Goal: Transaction & Acquisition: Purchase product/service

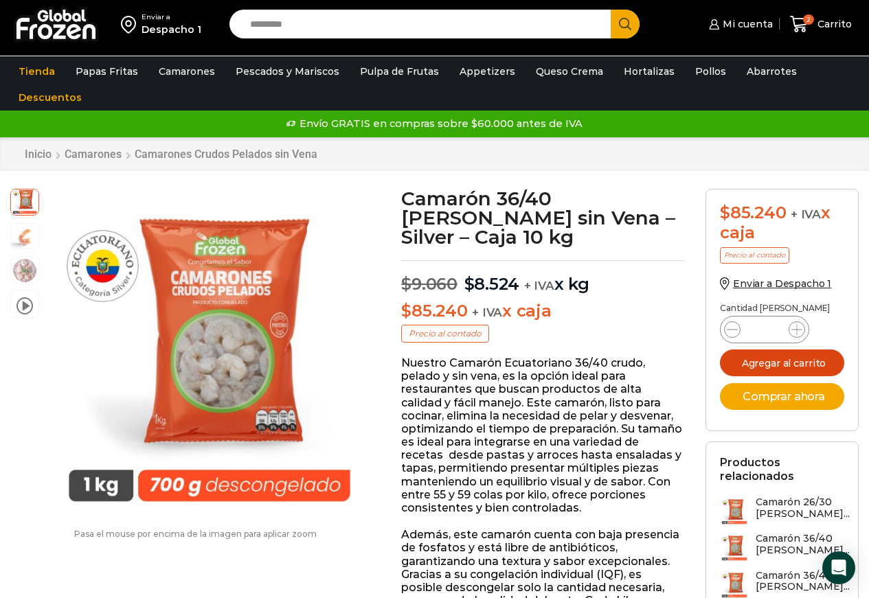
click at [781, 357] on button "Agregar al carrito" at bounding box center [782, 363] width 124 height 27
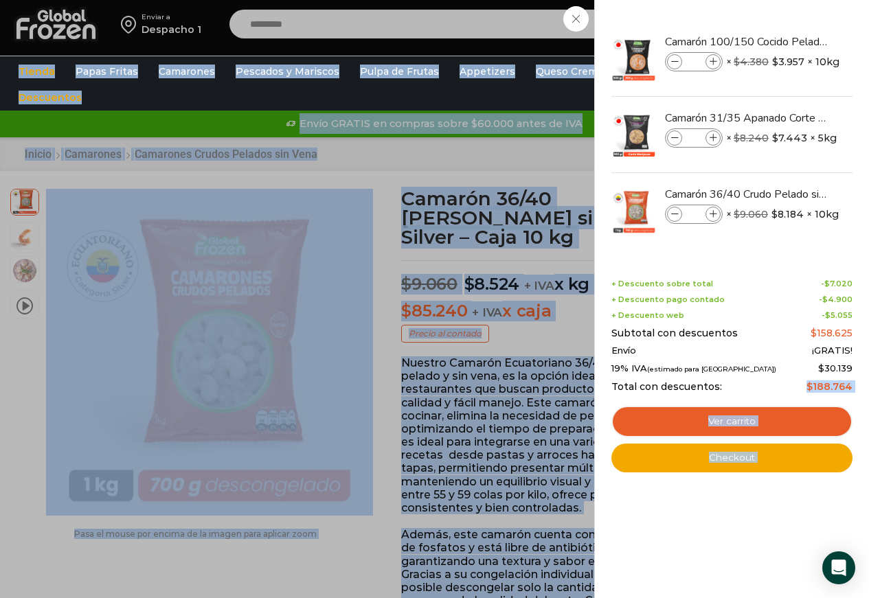
drag, startPoint x: 810, startPoint y: 386, endPoint x: 872, endPoint y: 392, distance: 62.1
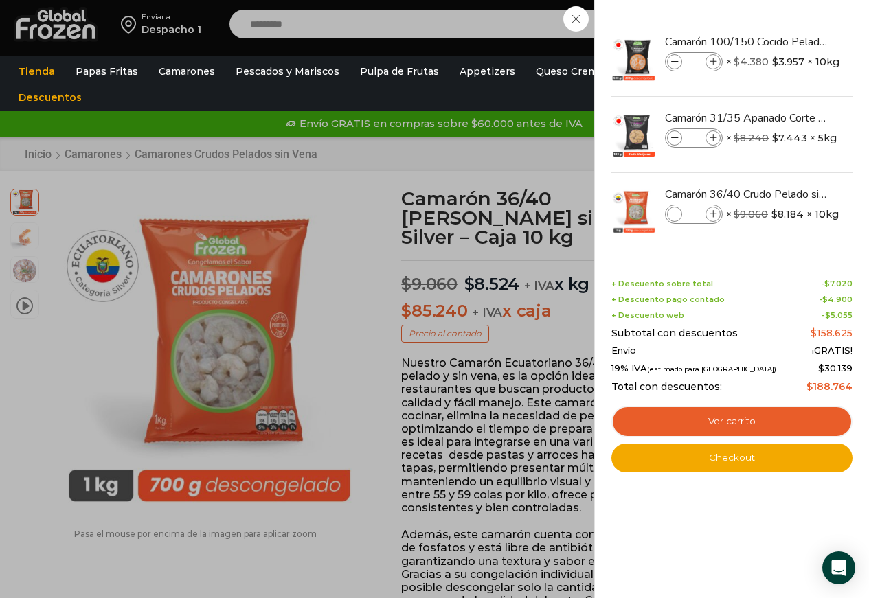
click at [746, 382] on div "Total con descuentos: $ 188.764" at bounding box center [732, 387] width 241 height 12
click at [808, 384] on div "Total con descuentos: $ 188.764" at bounding box center [732, 387] width 241 height 12
drag, startPoint x: 811, startPoint y: 384, endPoint x: 854, endPoint y: 385, distance: 42.6
click at [854, 385] on div "3 Shopping Cart Camarón 100/150 Cocido Pelado - Bronze - Caja 10 kg Camarón 100…" at bounding box center [731, 299] width 275 height 598
click at [763, 385] on div "Total con descuentos: $ 188.764" at bounding box center [732, 387] width 241 height 12
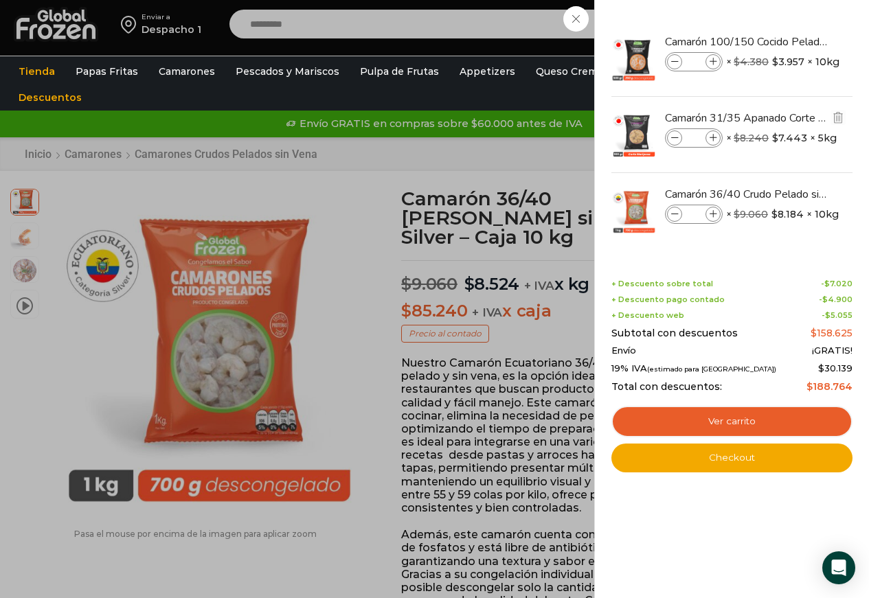
click at [674, 137] on icon at bounding box center [675, 139] width 8 height 8
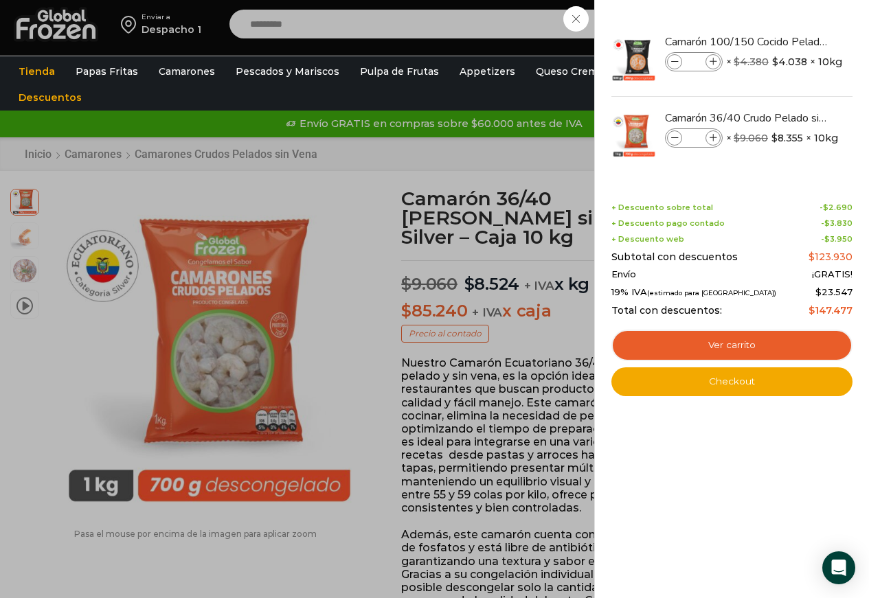
click at [787, 41] on div "2 Carrito 2 2 Shopping Cart *" at bounding box center [821, 24] width 69 height 32
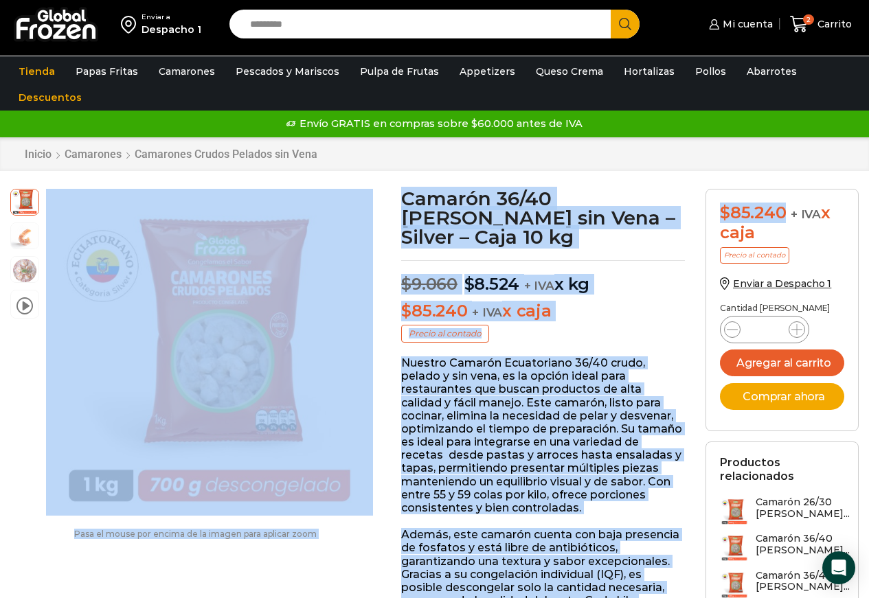
drag, startPoint x: 781, startPoint y: 216, endPoint x: 640, endPoint y: 183, distance: 144.0
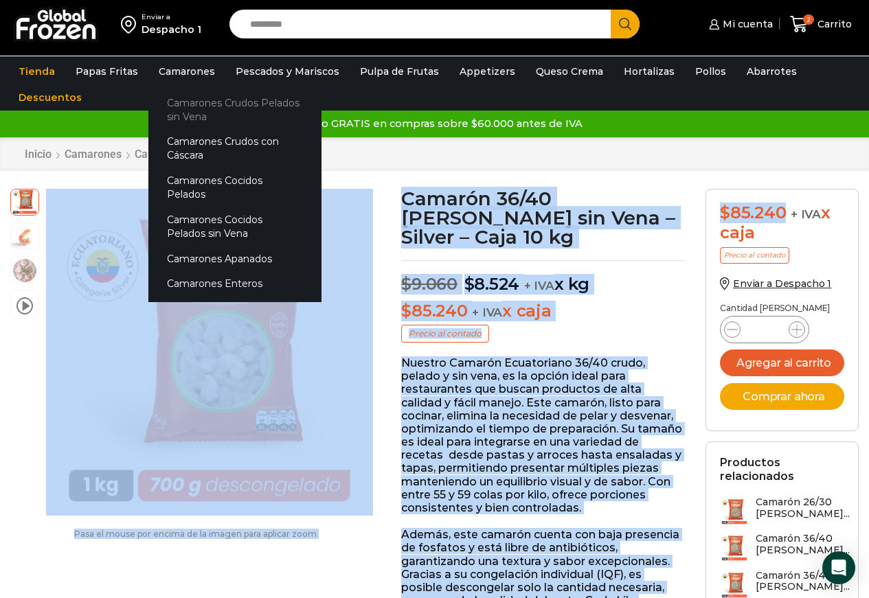
click at [193, 102] on link "Camarones Crudos Pelados sin Vena" at bounding box center [234, 109] width 173 height 39
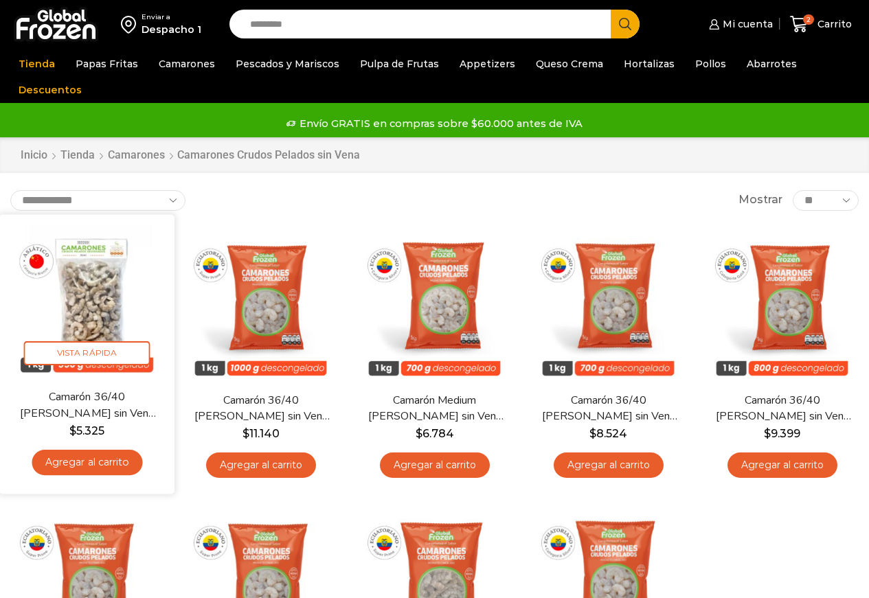
click at [111, 326] on img at bounding box center [87, 302] width 155 height 155
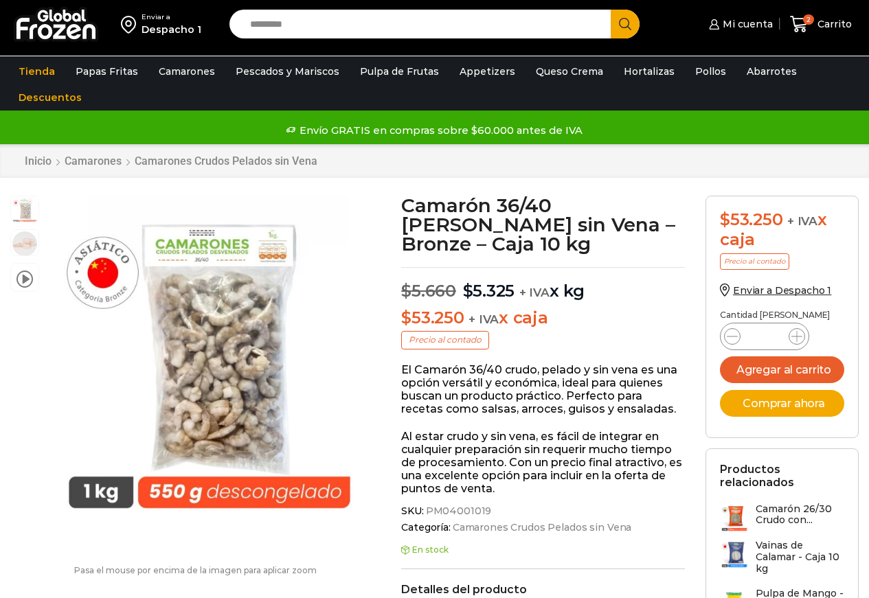
scroll to position [1, 0]
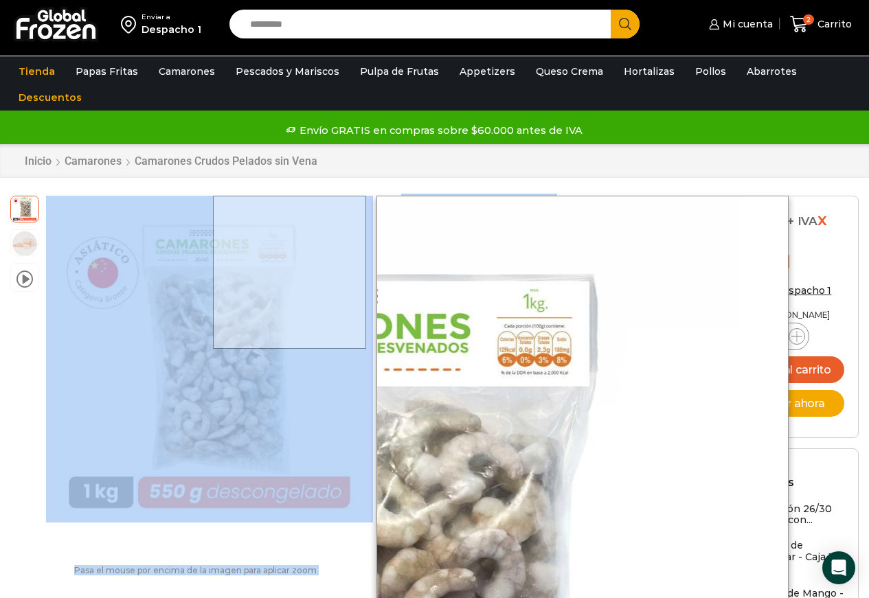
drag, startPoint x: 501, startPoint y: 240, endPoint x: 291, endPoint y: 243, distance: 210.3
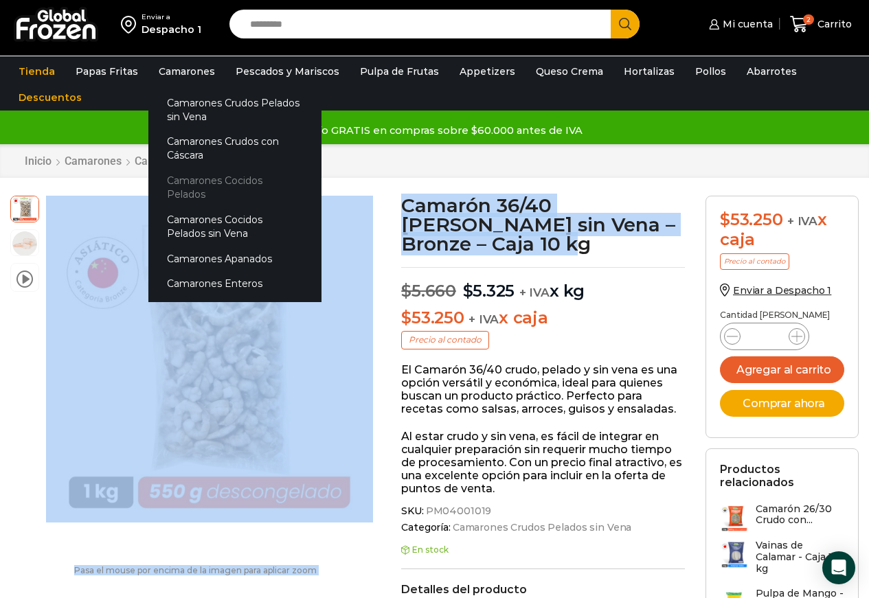
click at [254, 182] on link "Camarones Cocidos Pelados" at bounding box center [234, 187] width 173 height 39
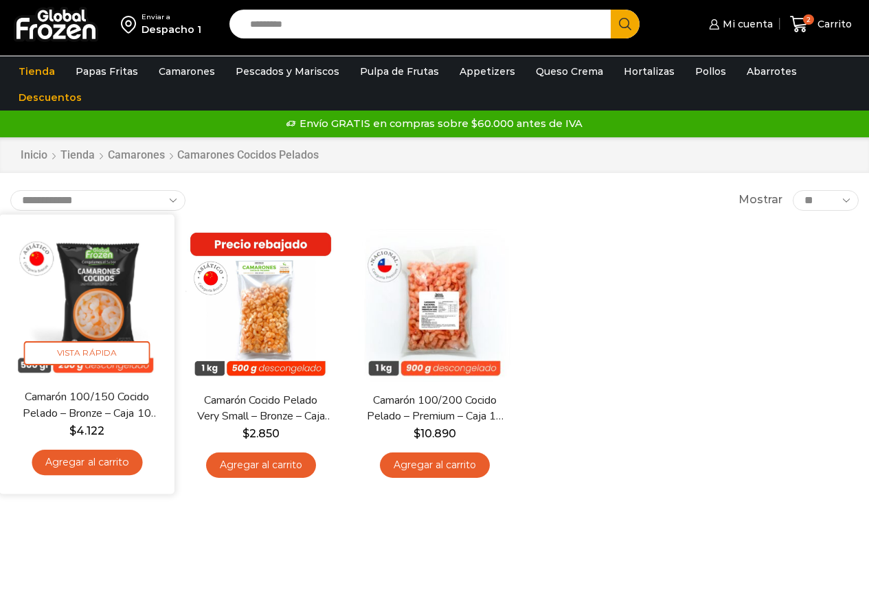
click at [88, 298] on img at bounding box center [87, 302] width 155 height 155
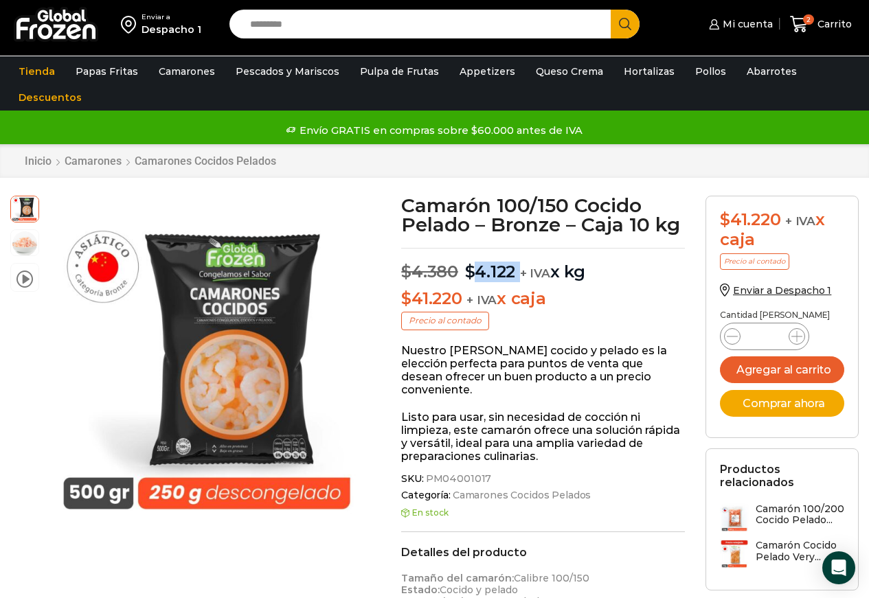
drag, startPoint x: 474, startPoint y: 271, endPoint x: 529, endPoint y: 270, distance: 55.0
click at [519, 271] on p "$ 4.380 Original price was: $4.380. $ 4.122 Current price is: $4.122. + IVA x kg" at bounding box center [543, 265] width 284 height 34
